Goal: Find specific page/section: Find specific page/section

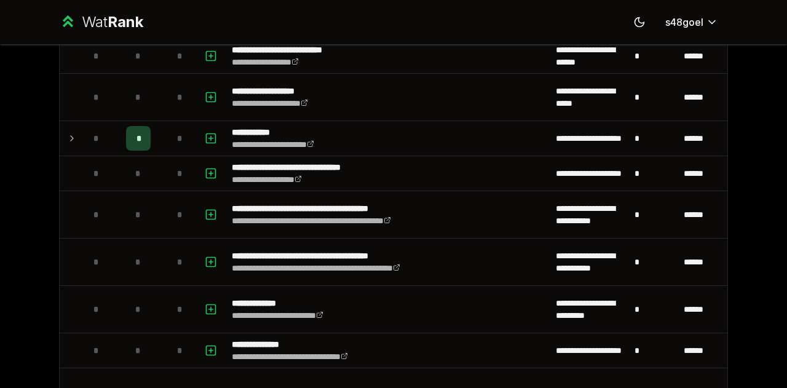
scroll to position [2651, 0]
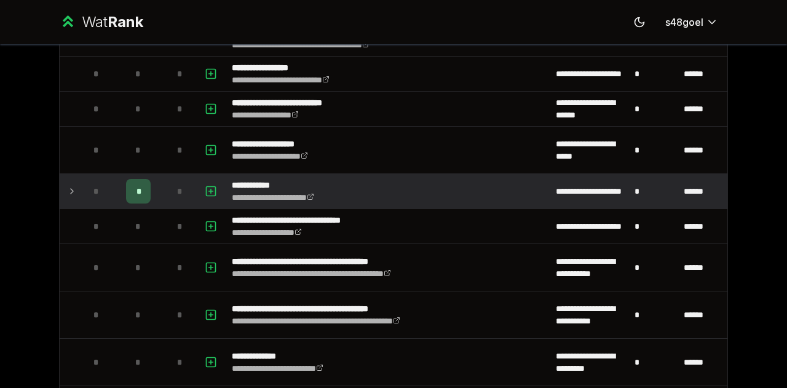
click at [79, 185] on td "*" at bounding box center [96, 191] width 34 height 34
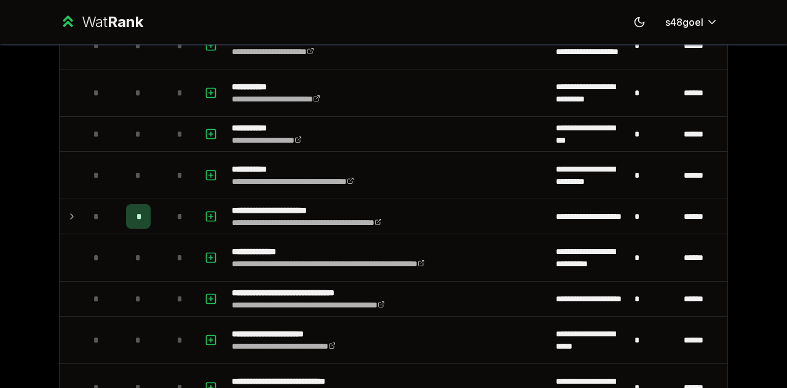
scroll to position [2048, 0]
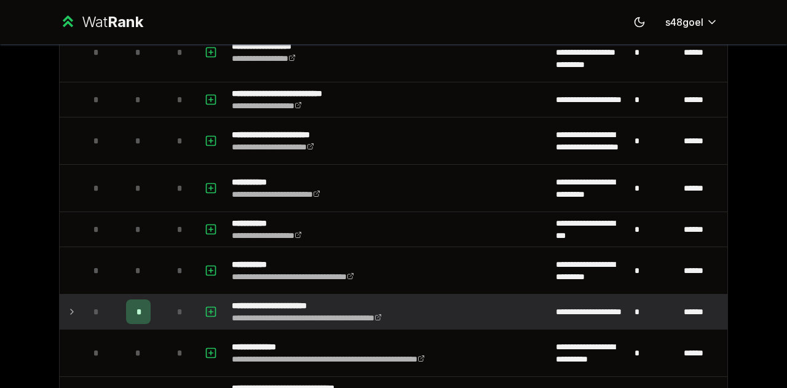
click at [71, 305] on icon at bounding box center [72, 311] width 10 height 15
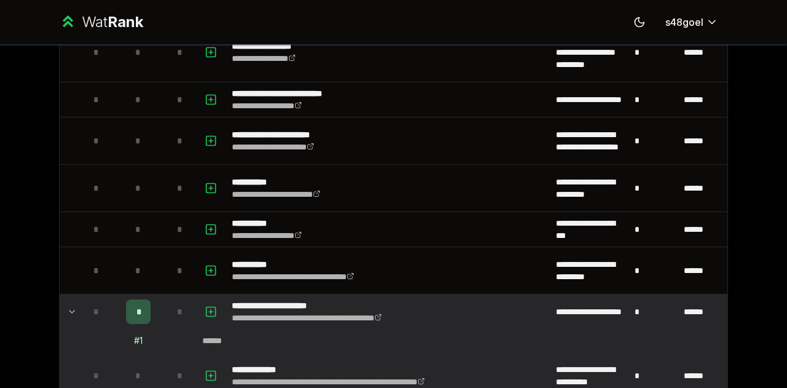
click at [91, 352] on td "*" at bounding box center [96, 375] width 34 height 47
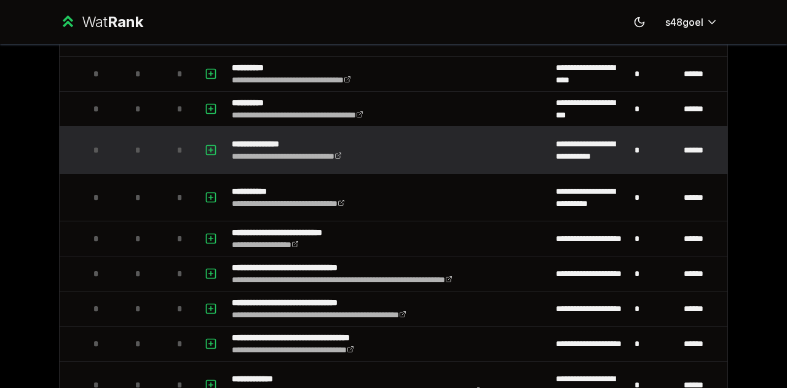
scroll to position [0, 0]
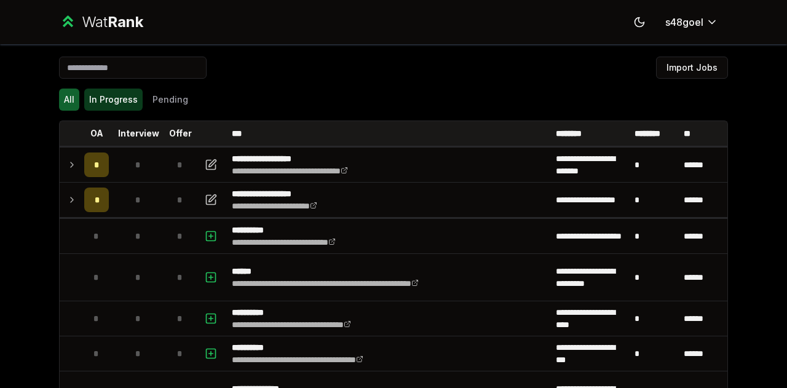
click at [116, 103] on button "In Progress" at bounding box center [113, 100] width 58 height 22
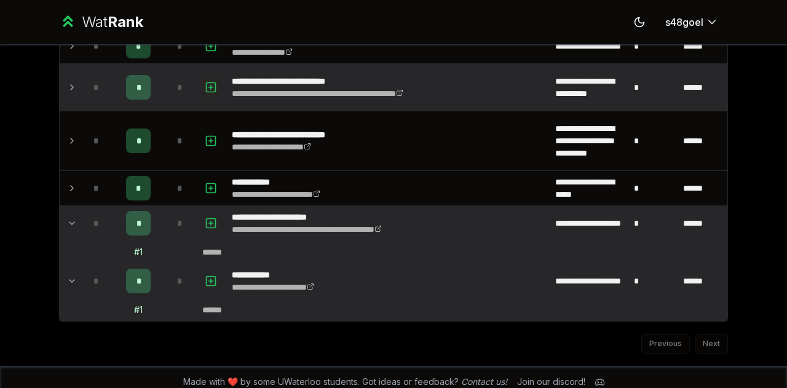
scroll to position [156, 0]
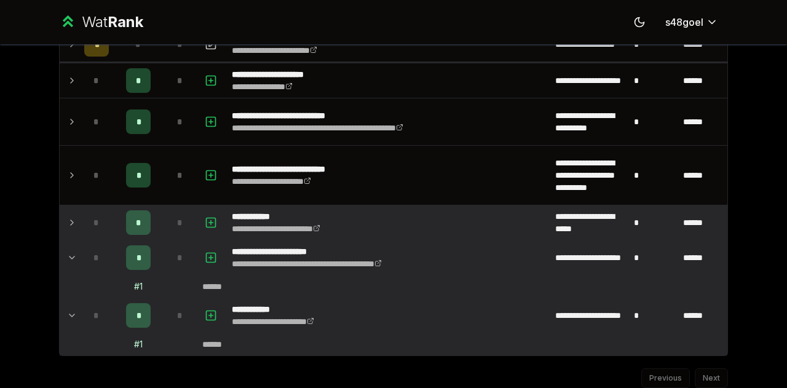
click at [70, 234] on td at bounding box center [70, 222] width 20 height 34
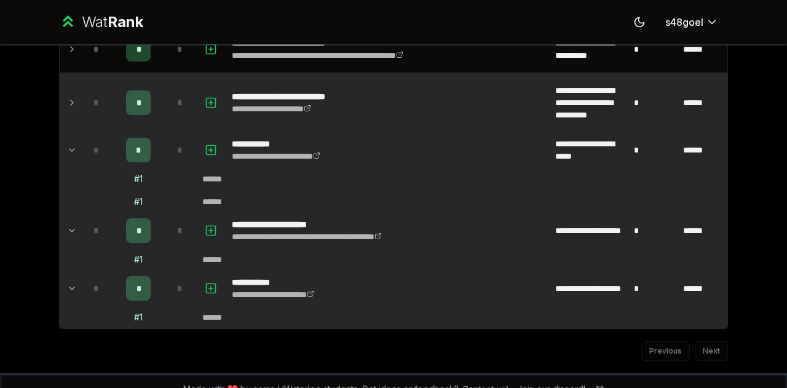
scroll to position [242, 0]
